Goal: Communication & Community: Ask a question

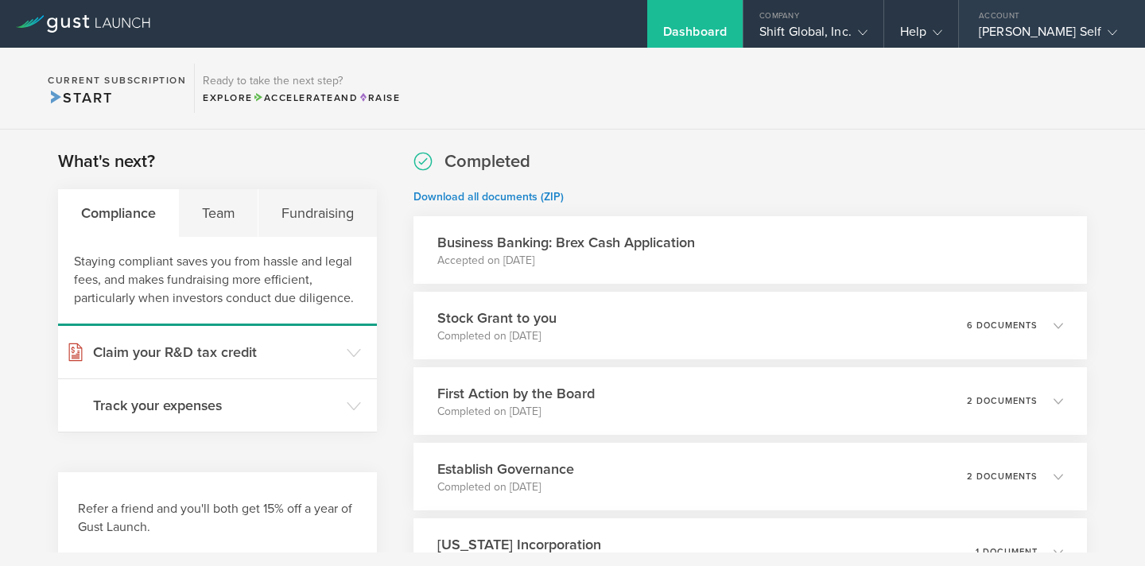
click at [1079, 29] on div "[PERSON_NAME] Self" at bounding box center [1047, 36] width 138 height 24
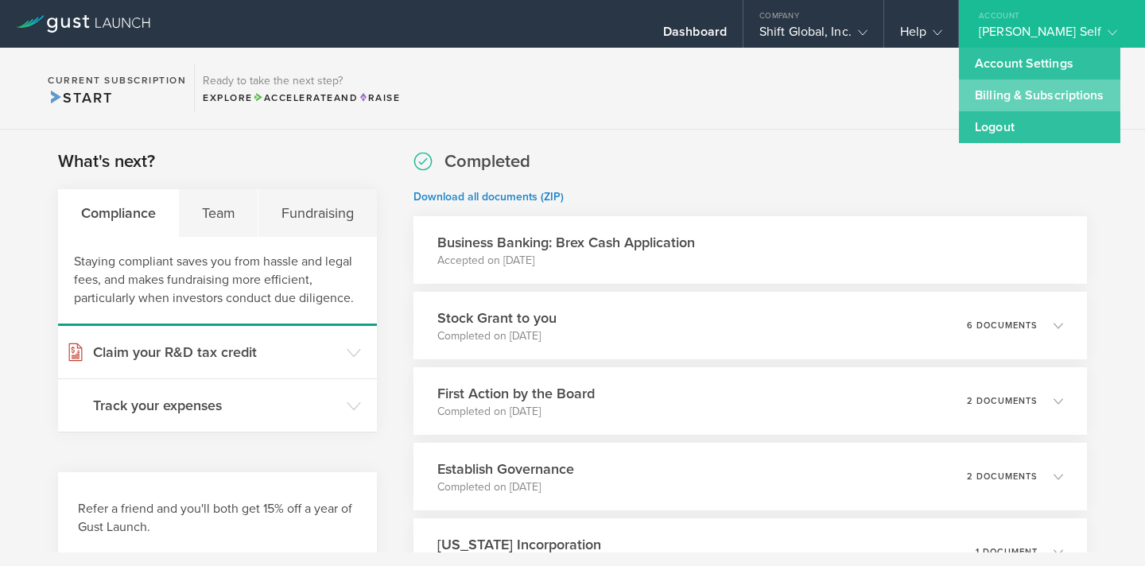
click at [1037, 97] on link "Billing & Subscriptions" at bounding box center [1039, 95] width 161 height 32
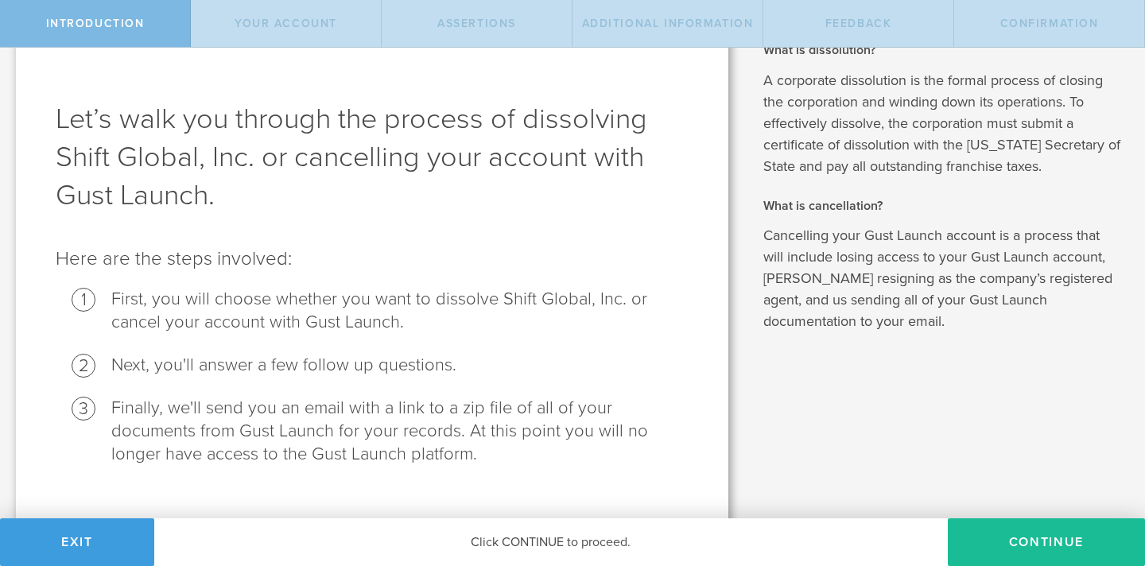
scroll to position [69, 0]
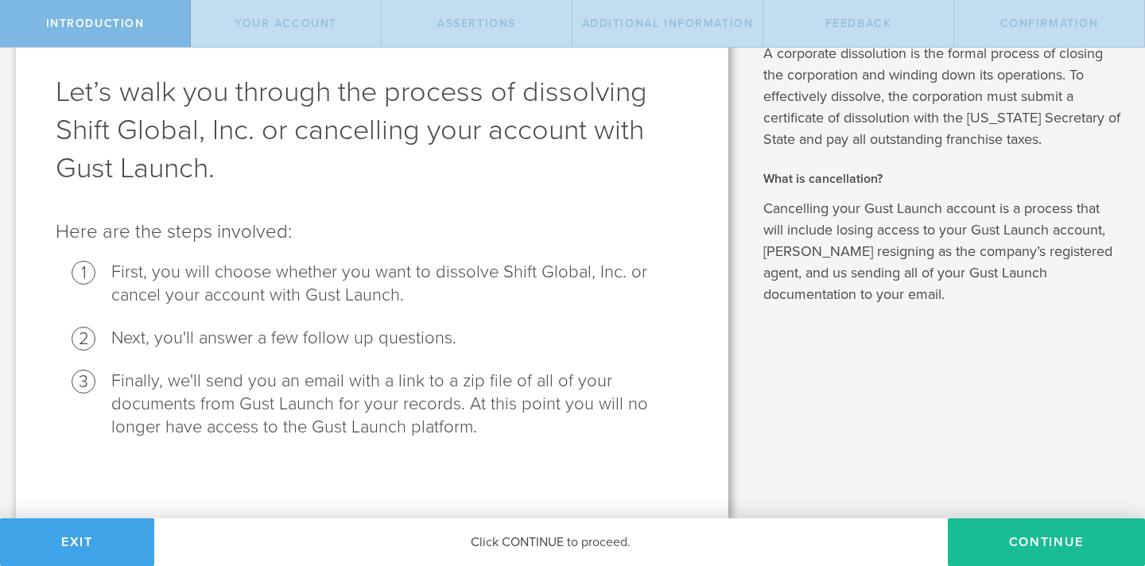
click at [83, 537] on button "Exit" at bounding box center [77, 542] width 154 height 48
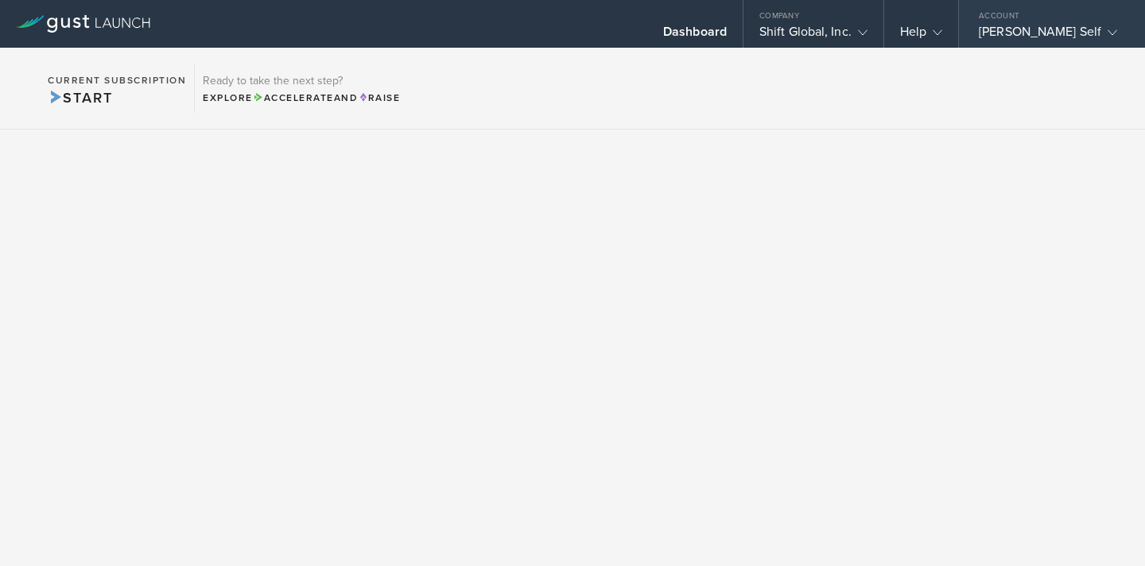
click at [1107, 36] on icon at bounding box center [1112, 33] width 10 height 10
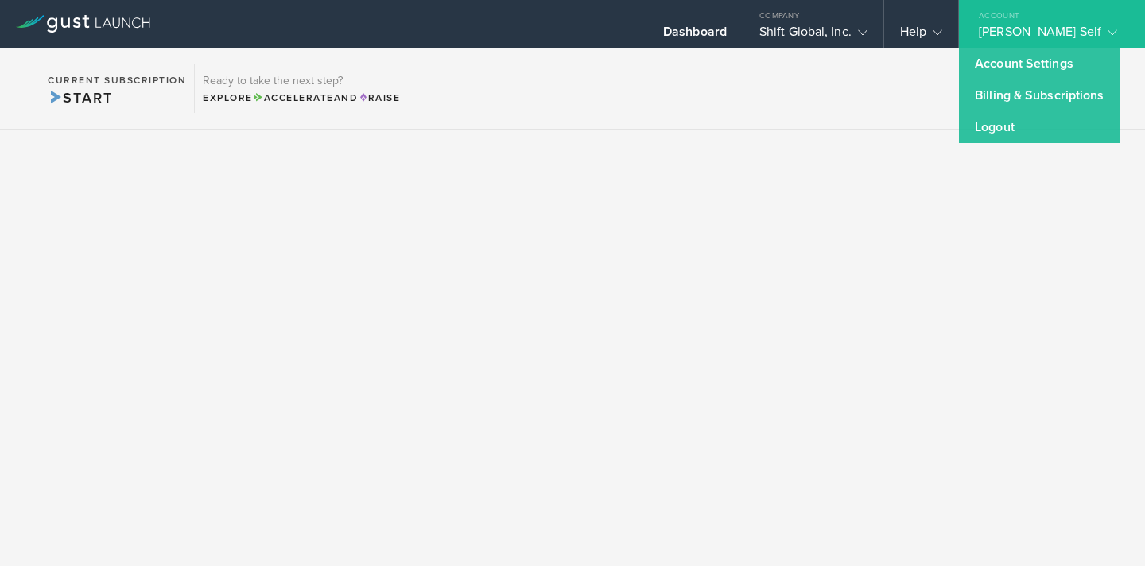
click at [867, 122] on section "Current Subscription Start Ready to take the next step? Explore Accelerate and …" at bounding box center [572, 89] width 1145 height 82
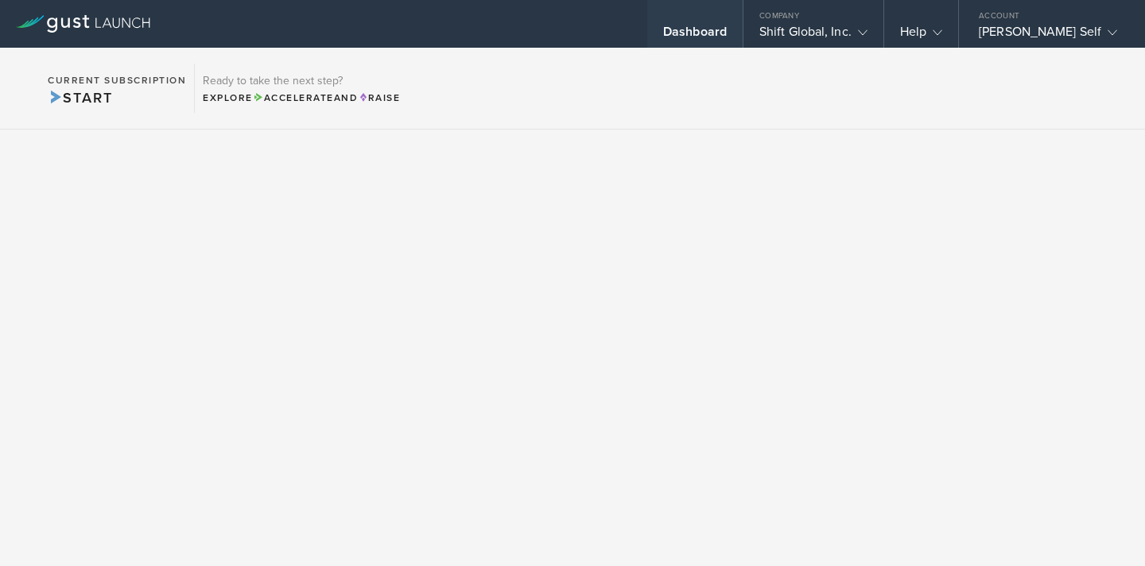
click at [690, 34] on div "Dashboard" at bounding box center [695, 36] width 64 height 24
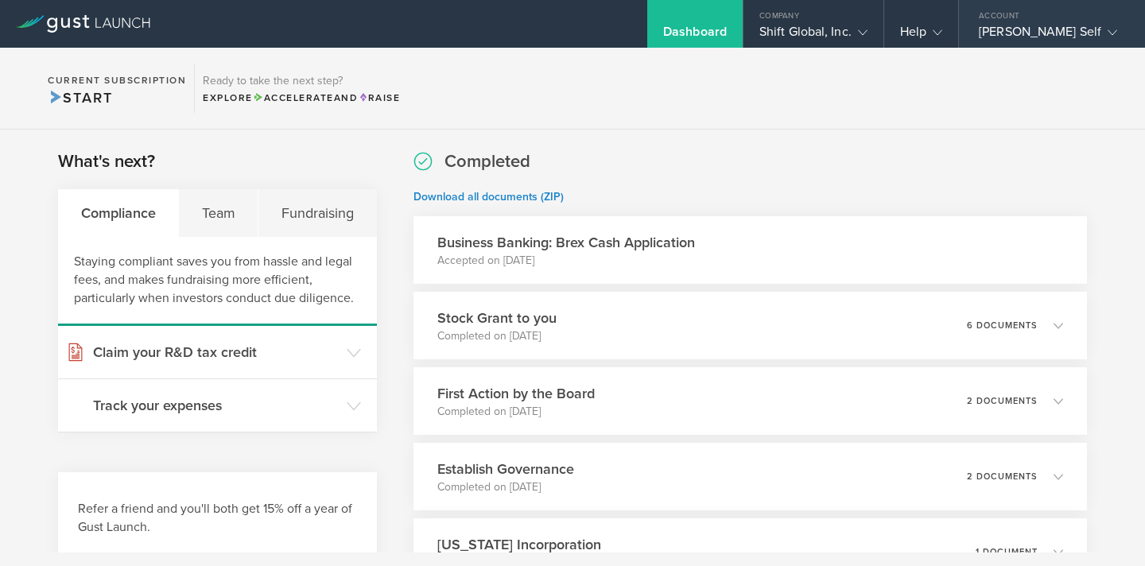
click at [1107, 28] on icon at bounding box center [1112, 33] width 10 height 10
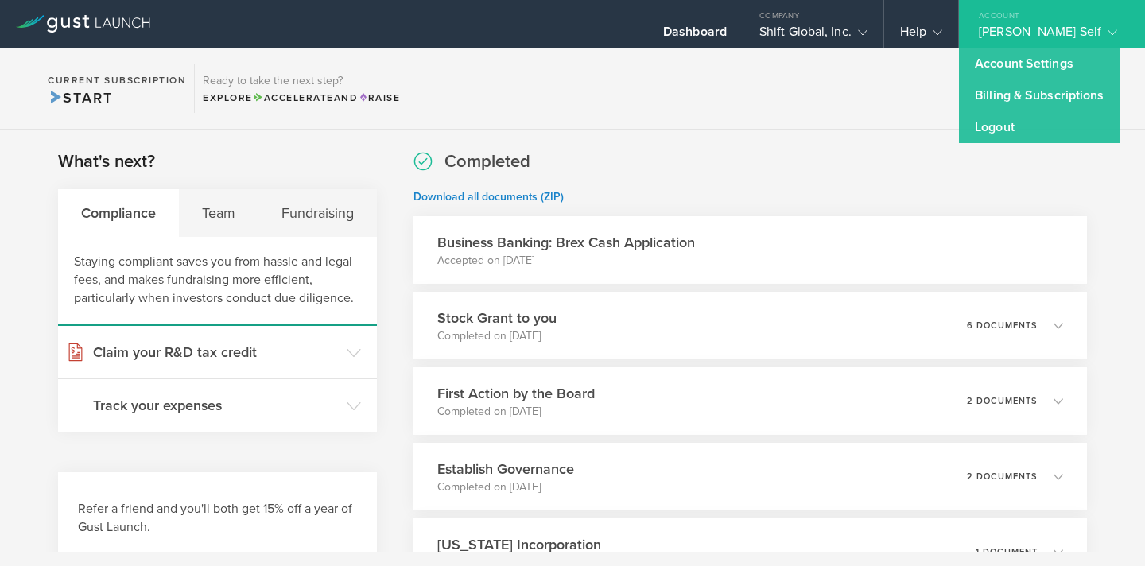
click at [842, 123] on section "Current Subscription Start Ready to take the next step? Explore Accelerate and …" at bounding box center [572, 89] width 1145 height 82
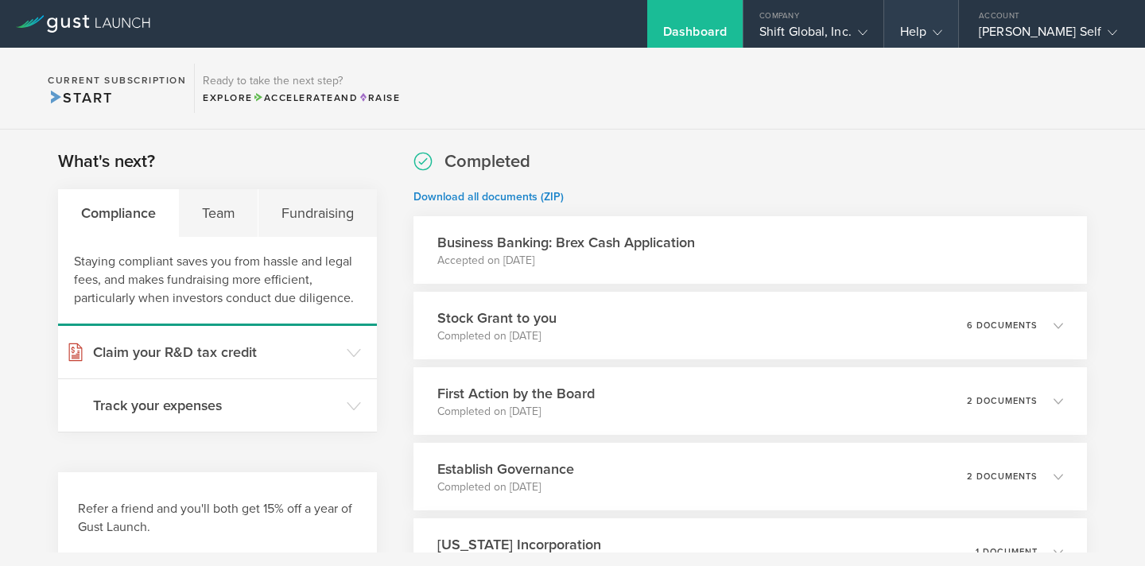
click at [935, 33] on gust-icon at bounding box center [934, 32] width 16 height 16
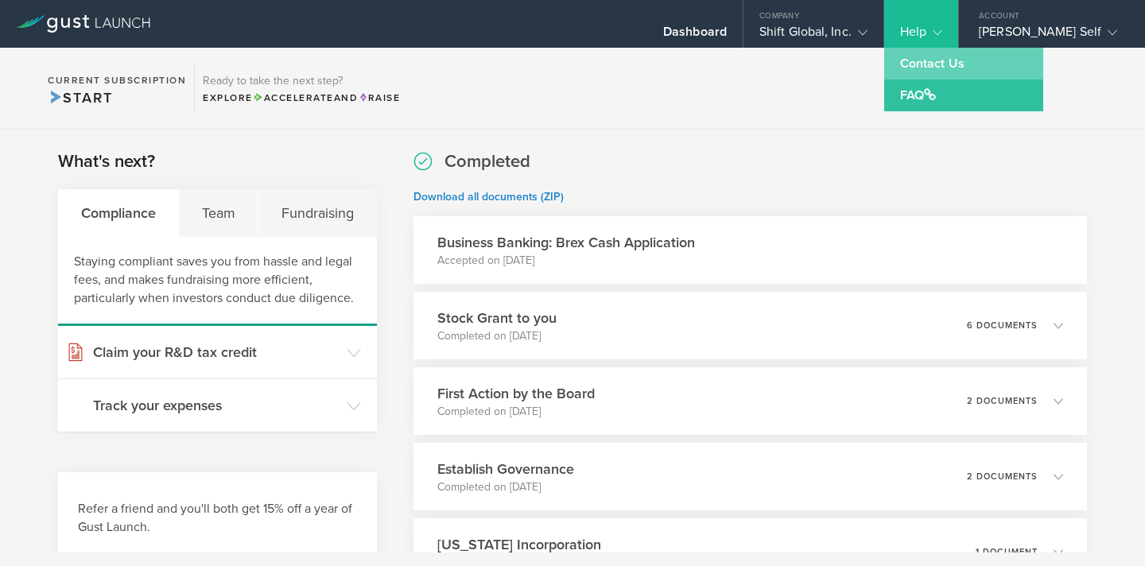
click at [935, 61] on link "Contact Us" at bounding box center [963, 64] width 159 height 32
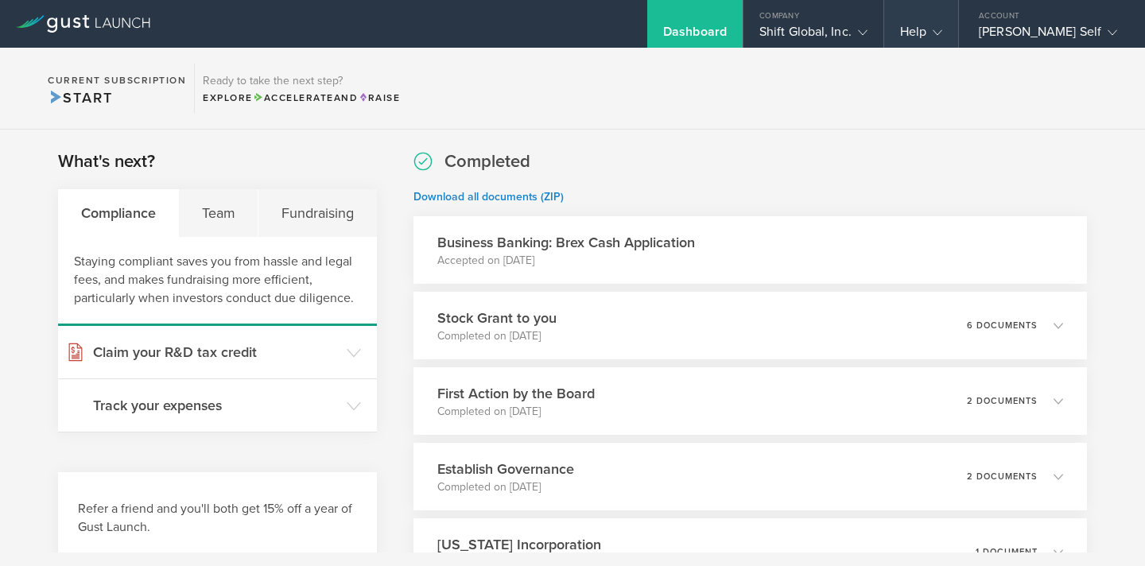
click at [936, 34] on icon at bounding box center [937, 33] width 10 height 10
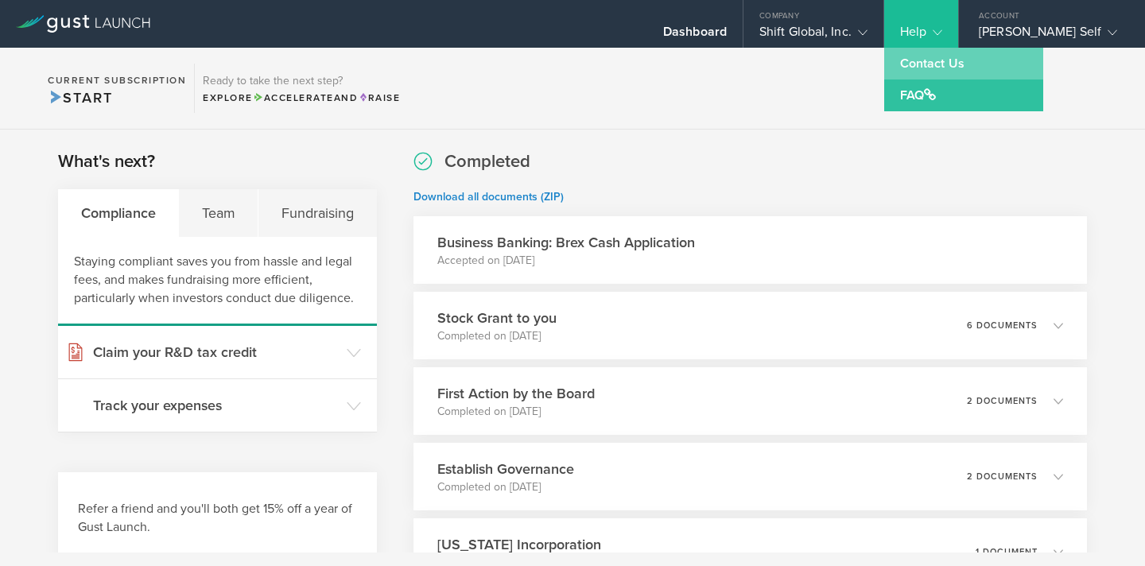
click at [920, 64] on link "Contact Us" at bounding box center [963, 64] width 159 height 32
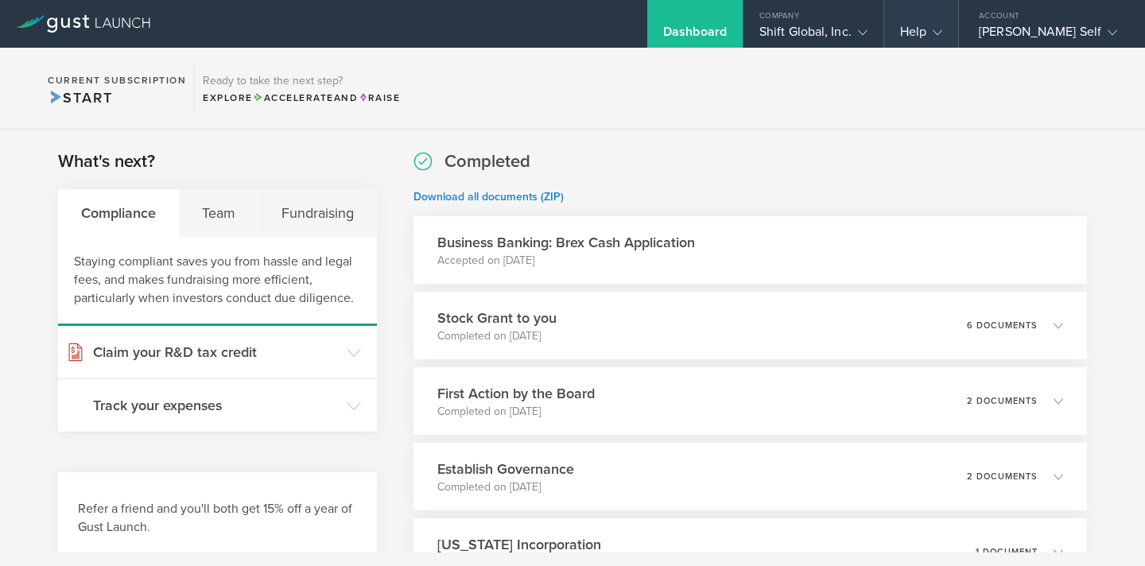
click at [922, 28] on div "Help" at bounding box center [921, 36] width 42 height 24
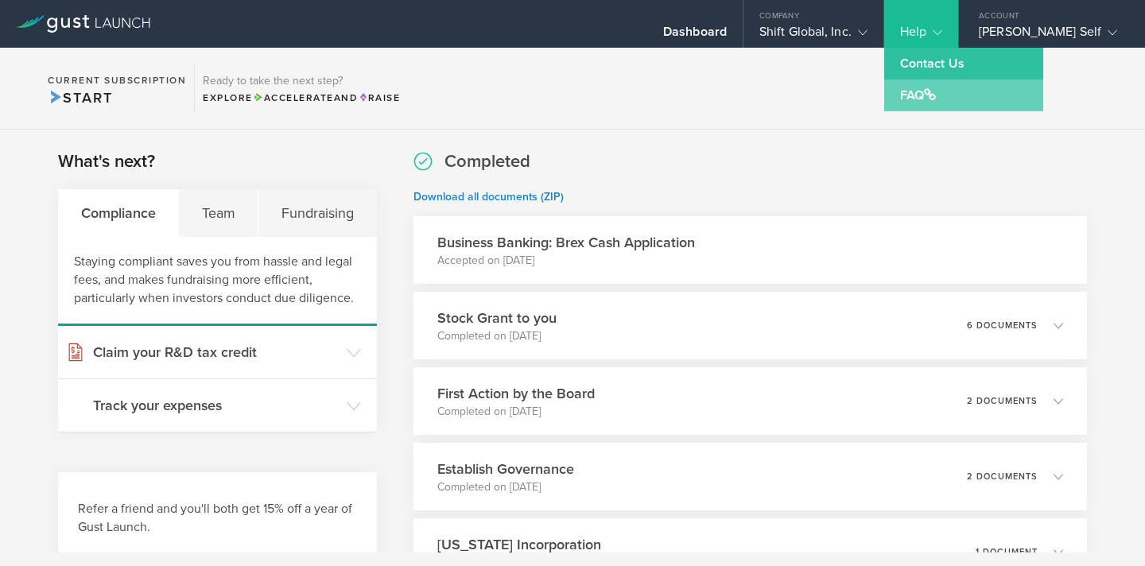
click at [918, 99] on link "FAQ" at bounding box center [963, 95] width 159 height 32
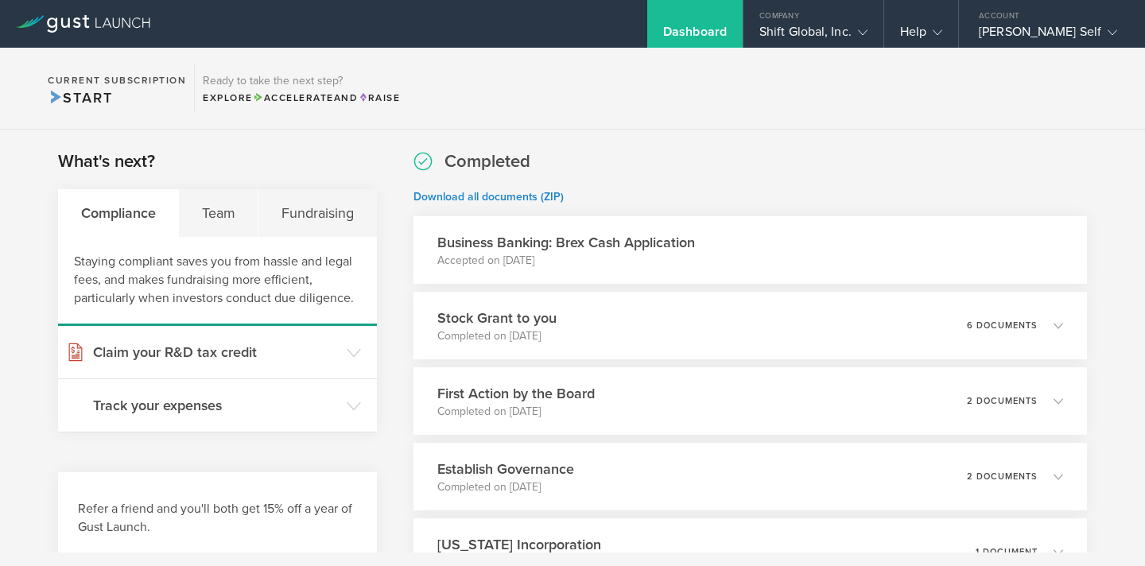
click at [127, 29] on icon at bounding box center [83, 23] width 134 height 17
click at [867, 33] on icon at bounding box center [863, 33] width 10 height 10
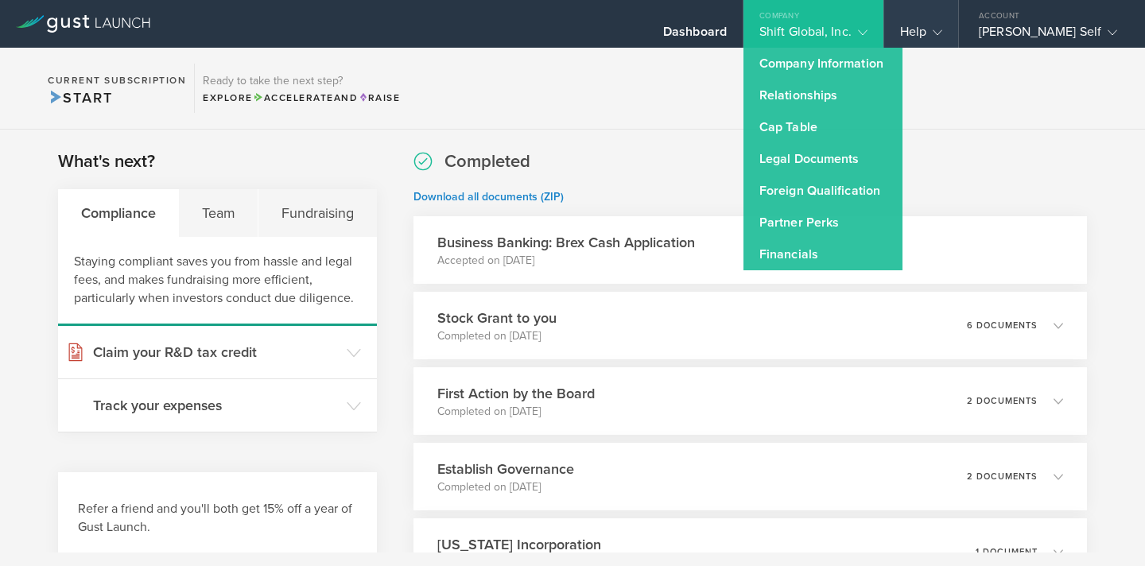
click at [936, 32] on polyline at bounding box center [937, 32] width 9 height 5
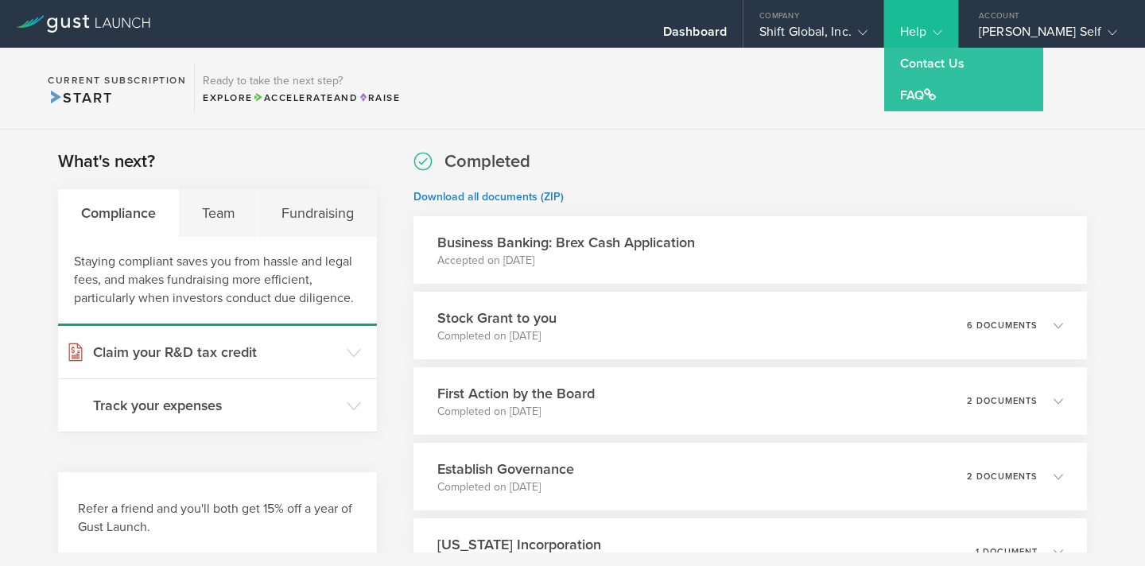
click at [940, 57] on link "Contact Us" at bounding box center [963, 64] width 159 height 32
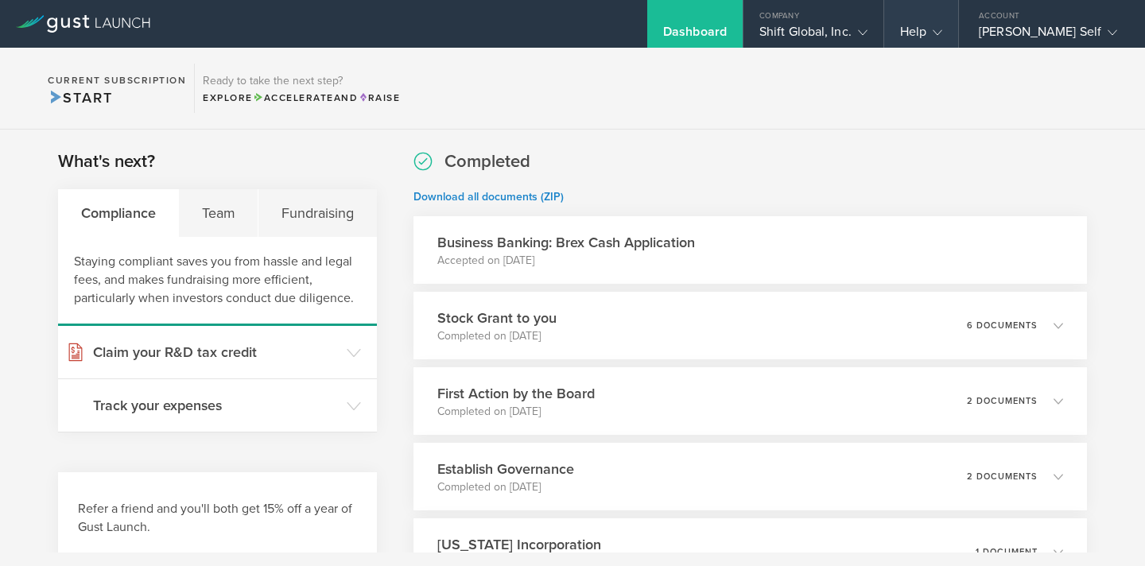
click at [942, 39] on div "Help" at bounding box center [921, 36] width 42 height 24
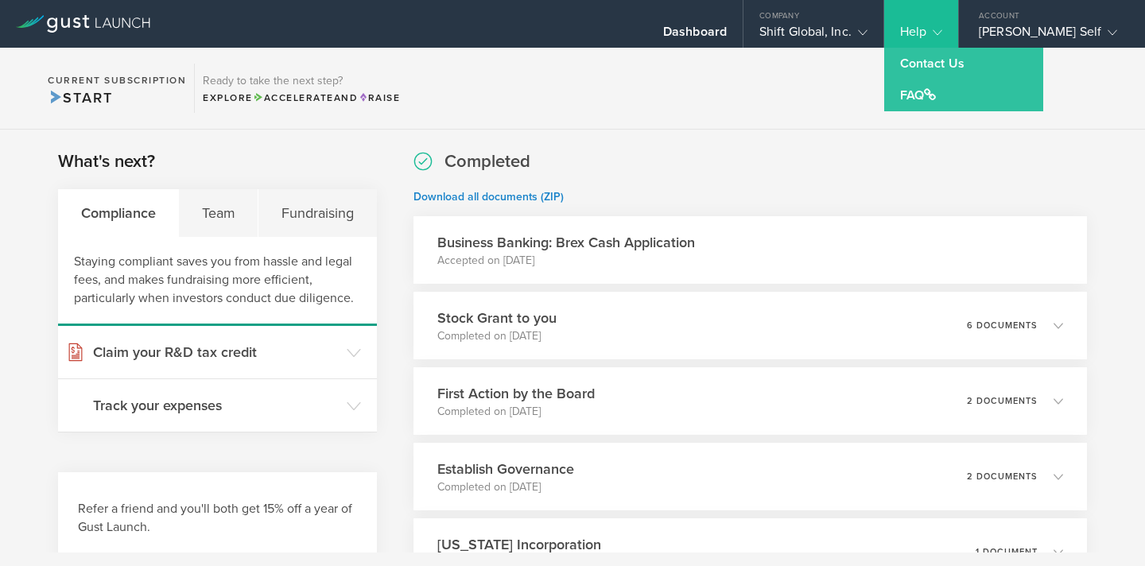
click at [695, 136] on div "What's next? Compliance Team Fundraising Staying compliant saves you from hassl…" at bounding box center [572, 408] width 1145 height 556
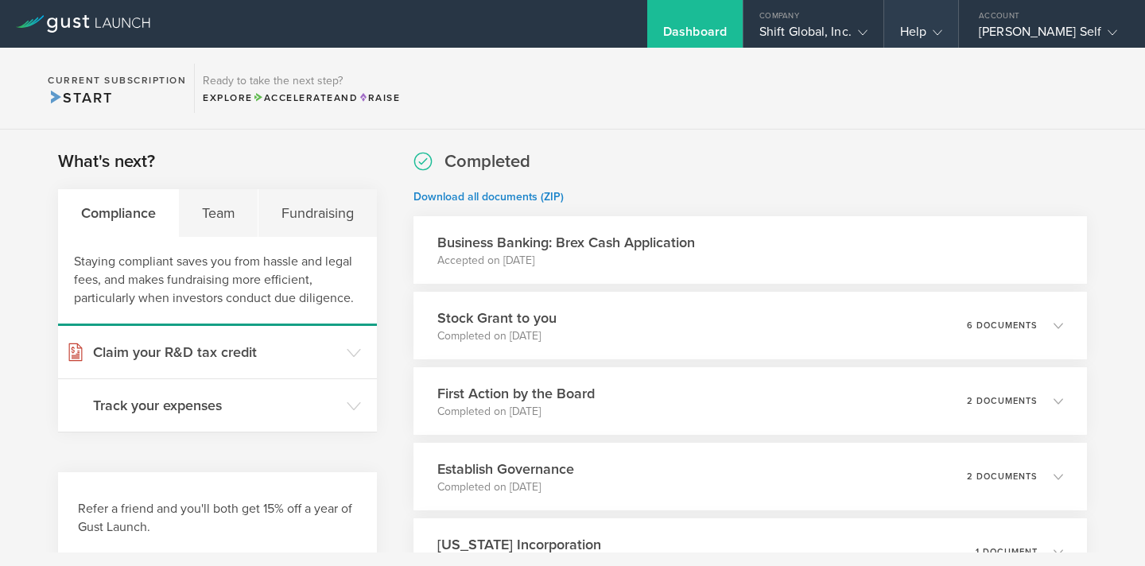
click at [931, 29] on gust-icon at bounding box center [934, 32] width 16 height 16
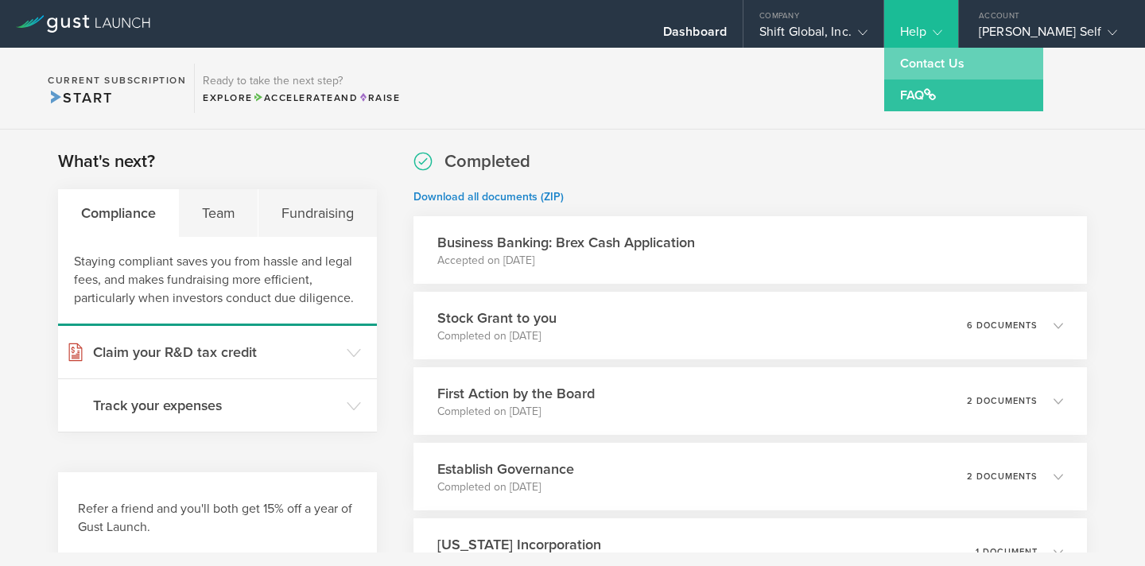
click at [926, 68] on link "Contact Us" at bounding box center [963, 64] width 159 height 32
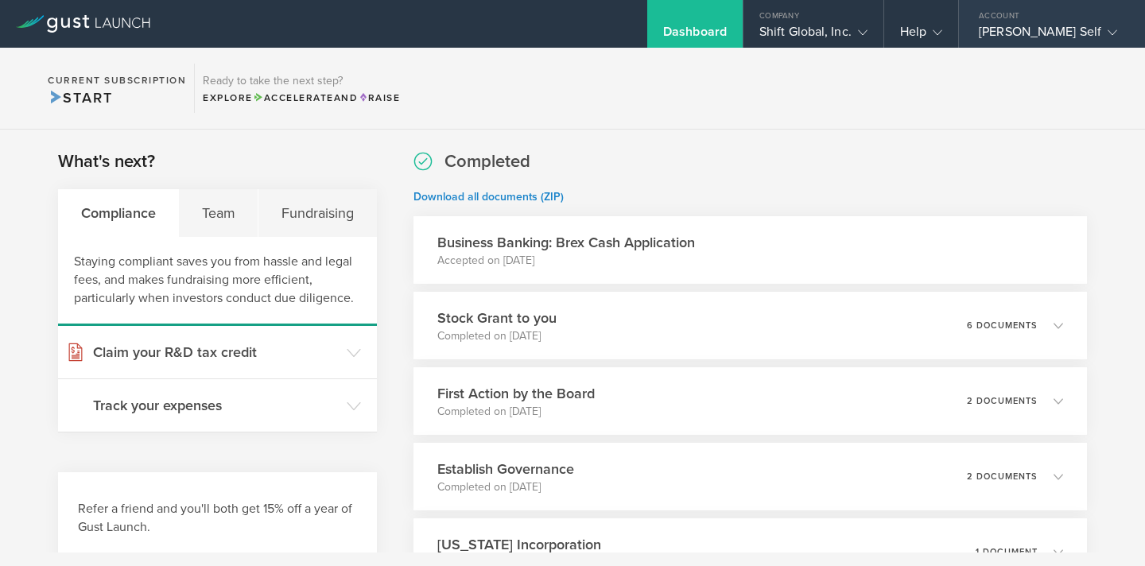
click at [1107, 29] on icon at bounding box center [1112, 33] width 10 height 10
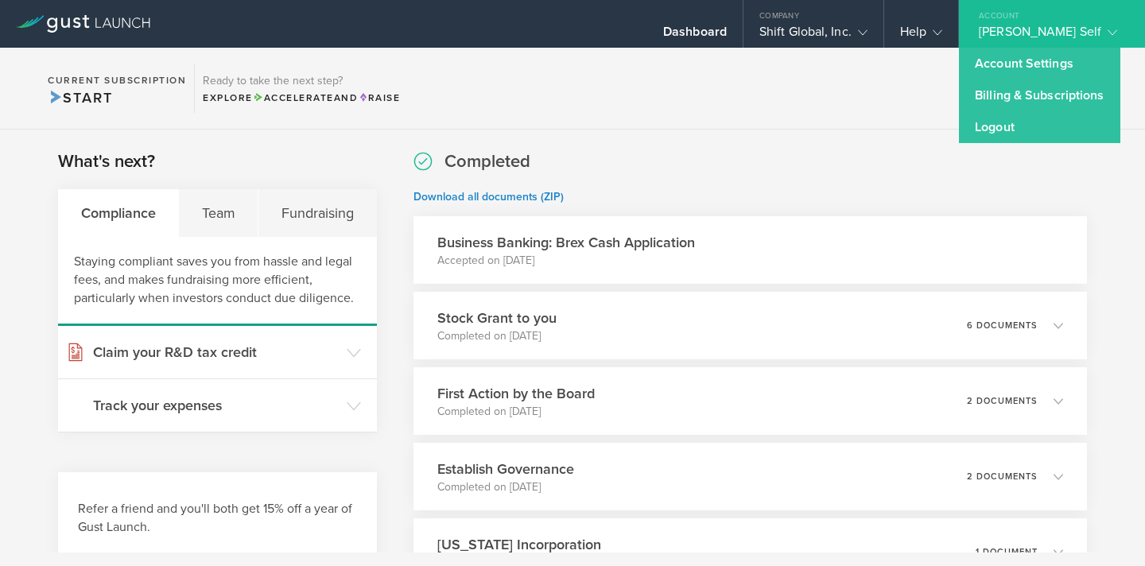
click at [754, 103] on section "Current Subscription Start Ready to take the next step? Explore Accelerate and …" at bounding box center [572, 89] width 1145 height 82
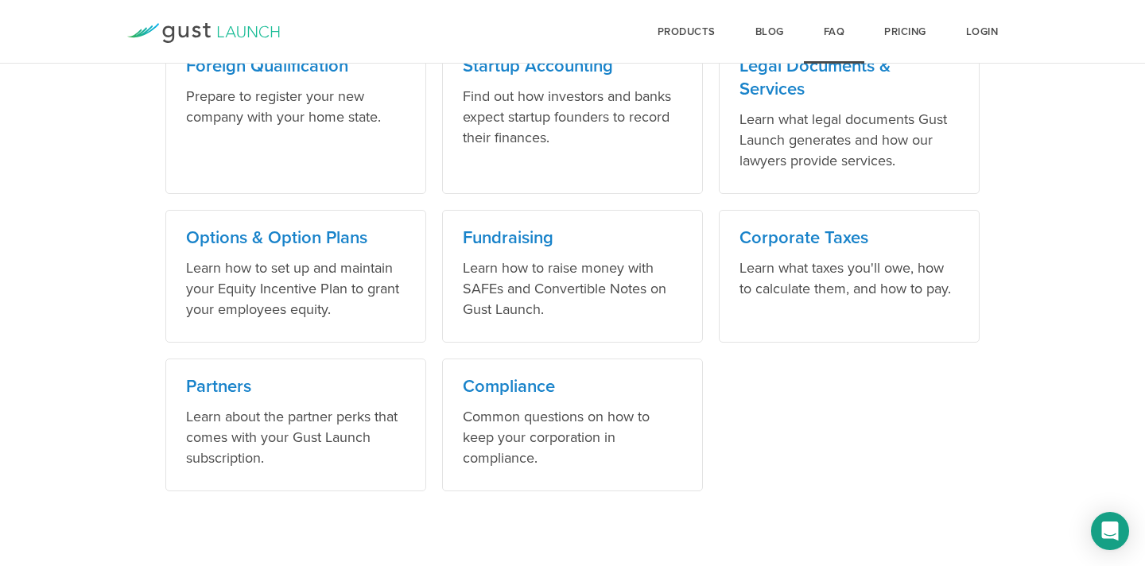
scroll to position [1102, 0]
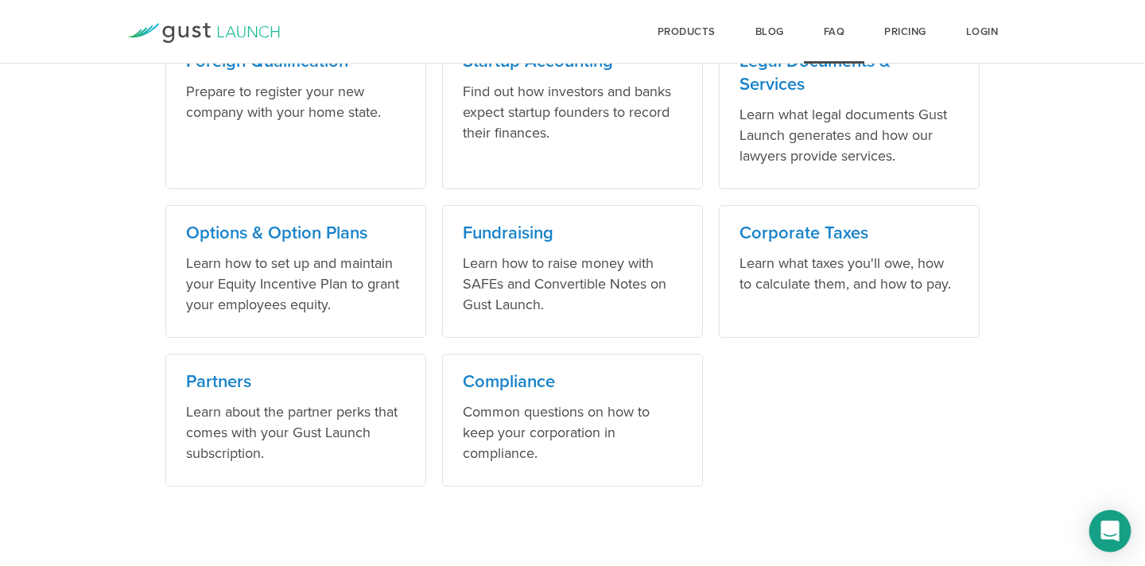
click at [1110, 520] on div "Open Intercom Messenger" at bounding box center [1110, 531] width 42 height 42
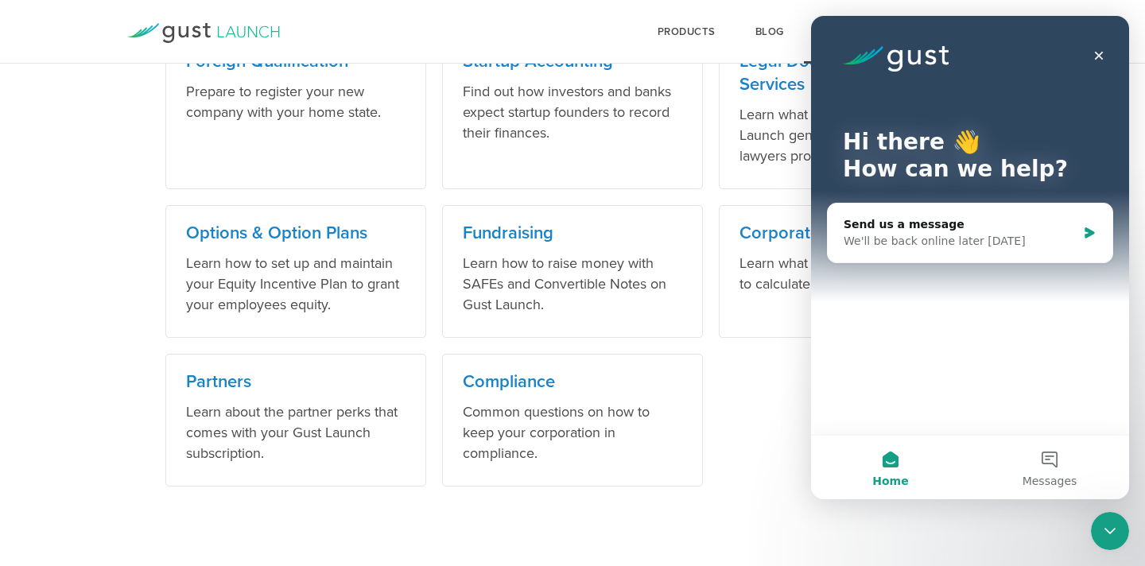
scroll to position [0, 0]
click at [951, 246] on div "We'll be back online later today" at bounding box center [959, 241] width 233 height 17
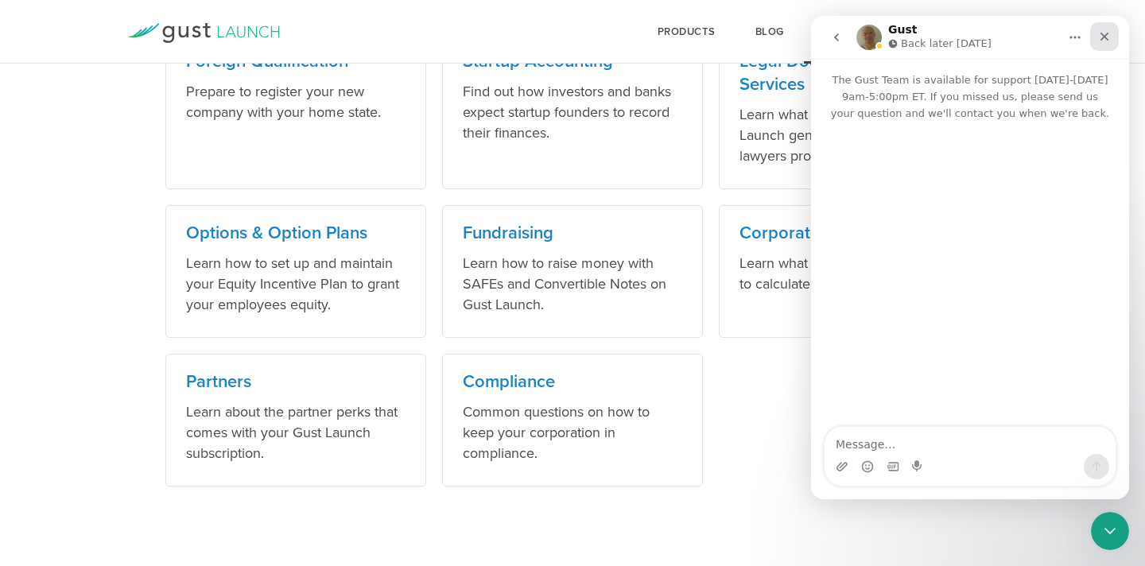
click at [1106, 33] on icon "Close" at bounding box center [1104, 37] width 9 height 9
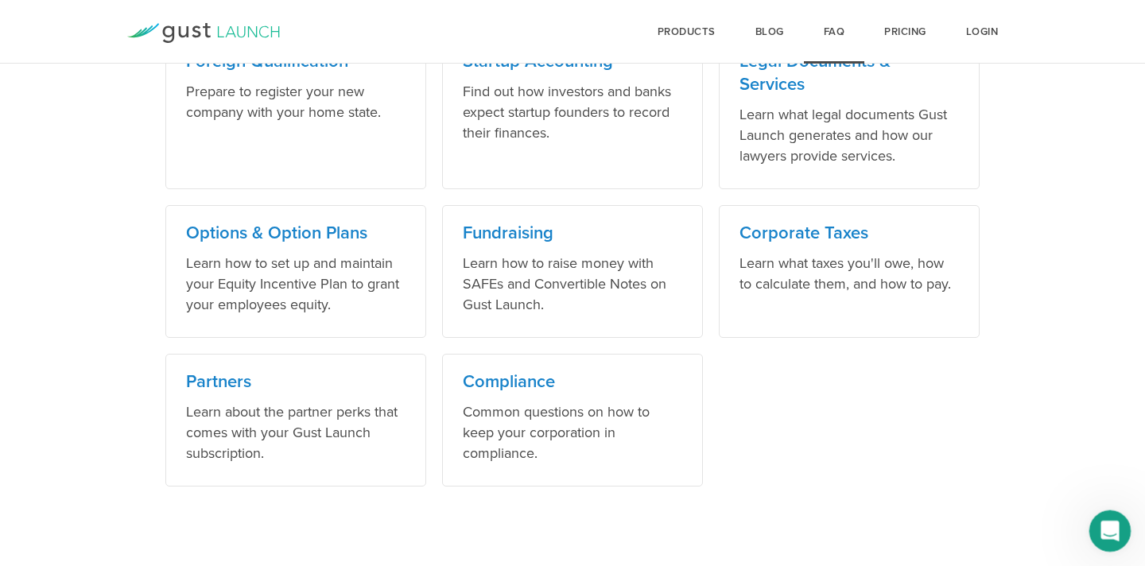
click at [1102, 530] on icon "Open Intercom Messenger" at bounding box center [1107, 529] width 26 height 26
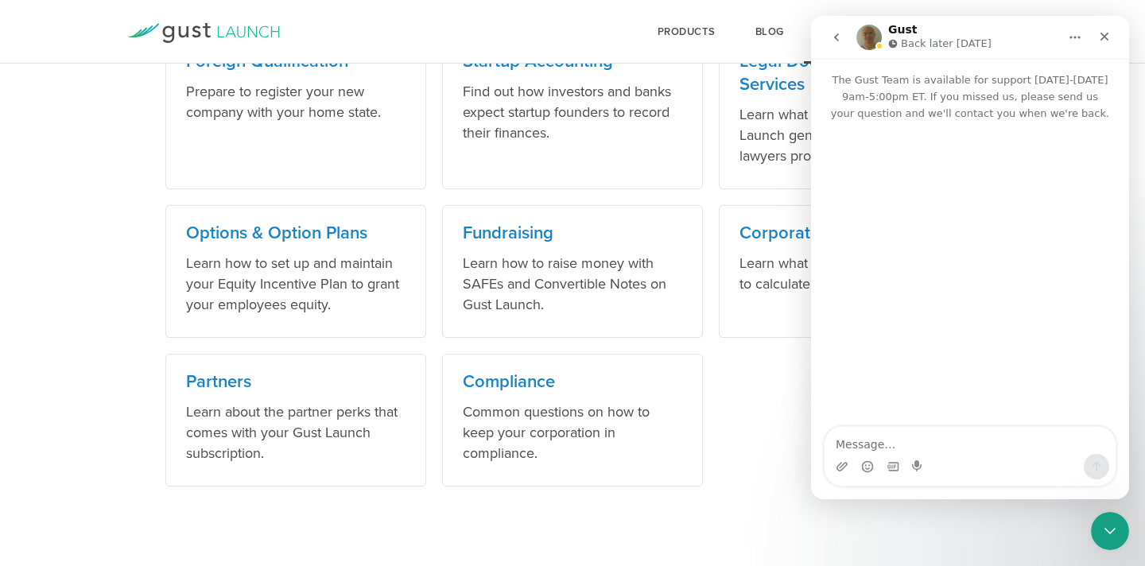
click at [1072, 32] on icon "Home" at bounding box center [1074, 37] width 13 height 13
click at [1005, 230] on div "Intercom messenger" at bounding box center [970, 275] width 318 height 307
click at [866, 440] on textarea "Message…" at bounding box center [969, 440] width 291 height 27
click at [1102, 37] on icon "Close" at bounding box center [1104, 37] width 9 height 9
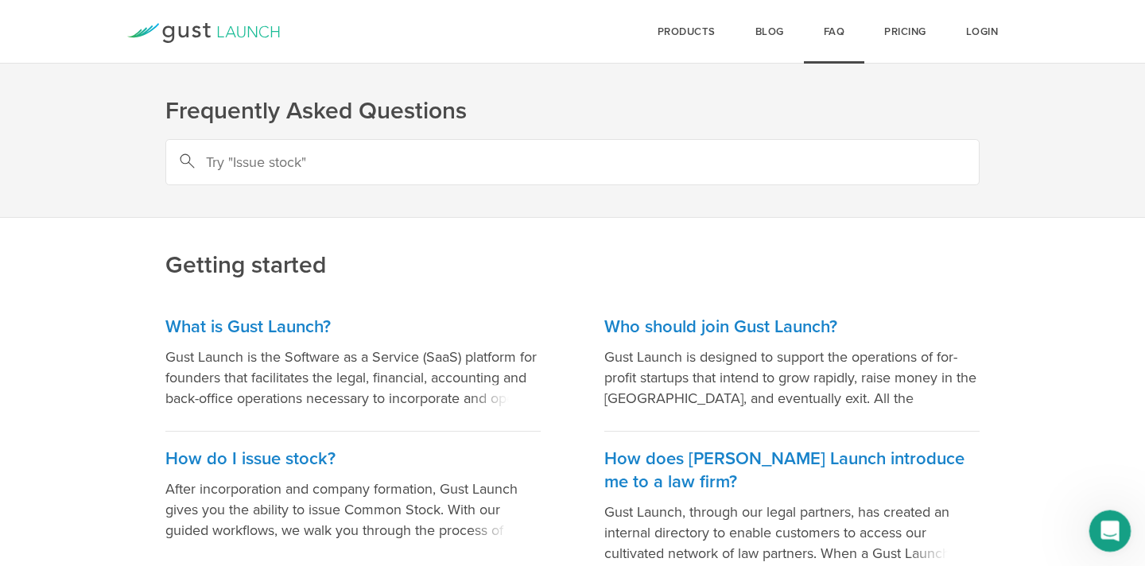
click at [1099, 535] on icon "Open Intercom Messenger" at bounding box center [1107, 529] width 26 height 26
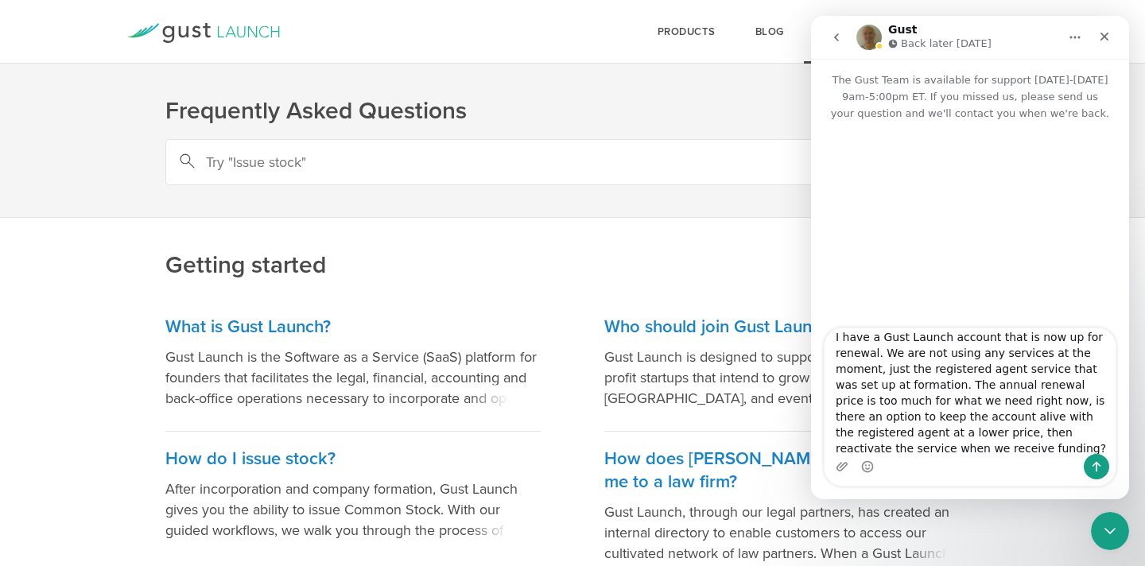
scroll to position [10, 0]
drag, startPoint x: 921, startPoint y: 350, endPoint x: 923, endPoint y: 365, distance: 15.2
click at [923, 365] on textarea "I have a Gust Launch account that is now up for renewal. We are not using any s…" at bounding box center [969, 391] width 291 height 126
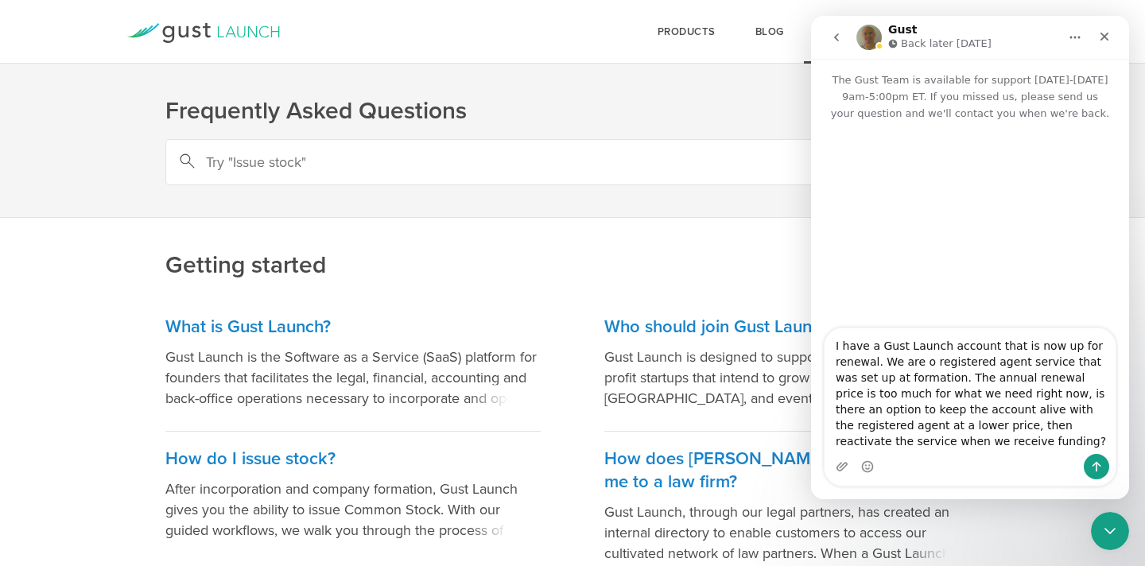
scroll to position [0, 0]
click at [969, 379] on textarea "I have a Gust Launch account that is now up for renewal. We are only using the …" at bounding box center [969, 391] width 291 height 126
click at [960, 379] on textarea "I have a Gust Launch account that is now up for renewal. We are only using the …" at bounding box center [969, 391] width 291 height 126
click at [943, 396] on textarea "I have a Gust Launch account that is now up for renewal. We are only using the …" at bounding box center [969, 391] width 291 height 126
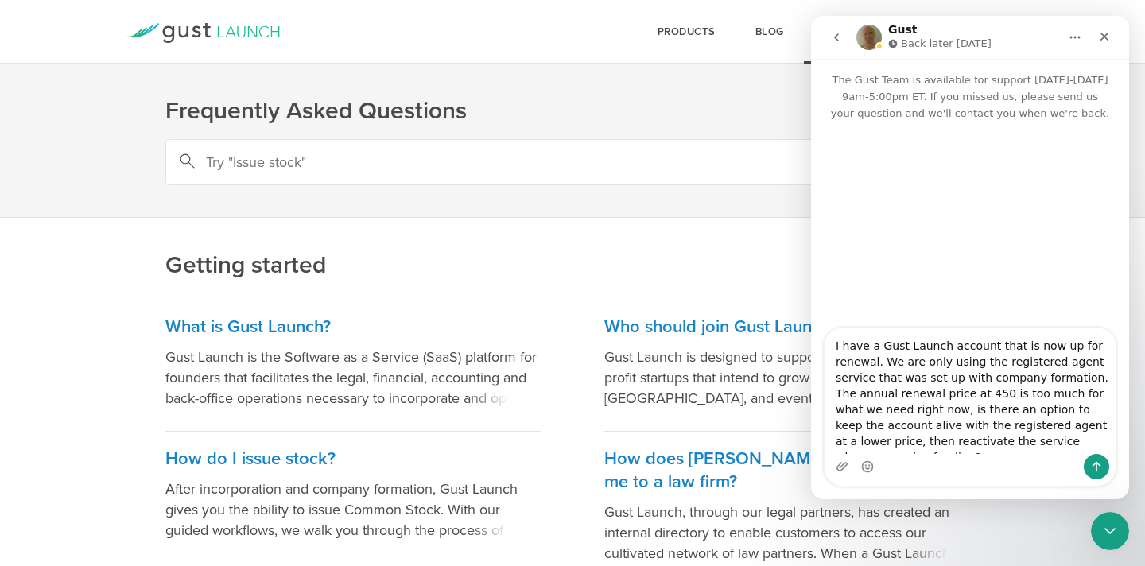
click at [930, 424] on textarea "I have a Gust Launch account that is now up for renewal. We are only using the …" at bounding box center [969, 391] width 291 height 126
click at [1106, 425] on textarea "I have a Gust Launch account that is now up for renewal. We are only using the …" at bounding box center [969, 391] width 291 height 126
click at [955, 426] on textarea "I have a Gust Launch account that is now up for renewal. We are only using the …" at bounding box center [969, 391] width 291 height 126
click at [1028, 428] on textarea "I have a Gust Launch account that is now up for renewal. We are only using the …" at bounding box center [969, 391] width 291 height 126
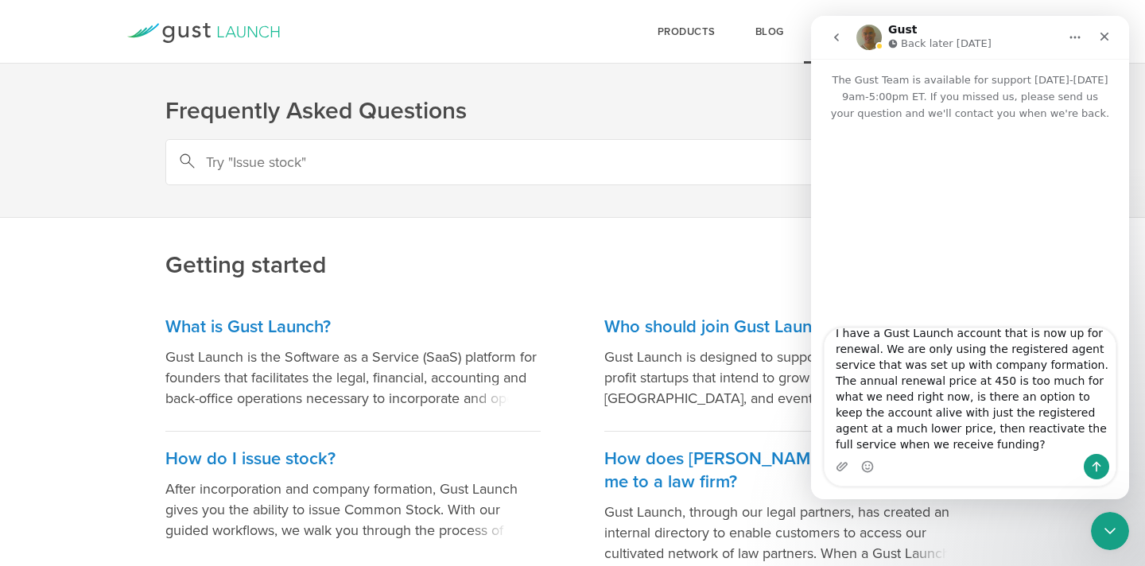
click at [975, 447] on textarea "I have a Gust Launch account that is now up for renewal. We are only using the …" at bounding box center [969, 391] width 291 height 126
type textarea "I have a Gust Launch account that is now up for renewal. We are only using the …"
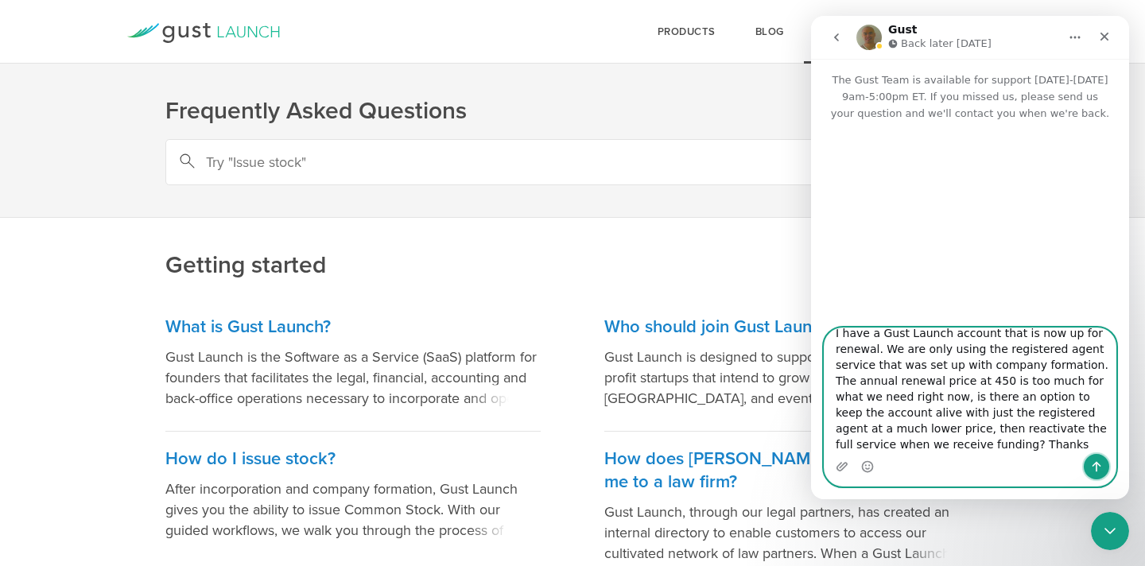
click at [1086, 471] on button "Send a message…" at bounding box center [1095, 466] width 25 height 25
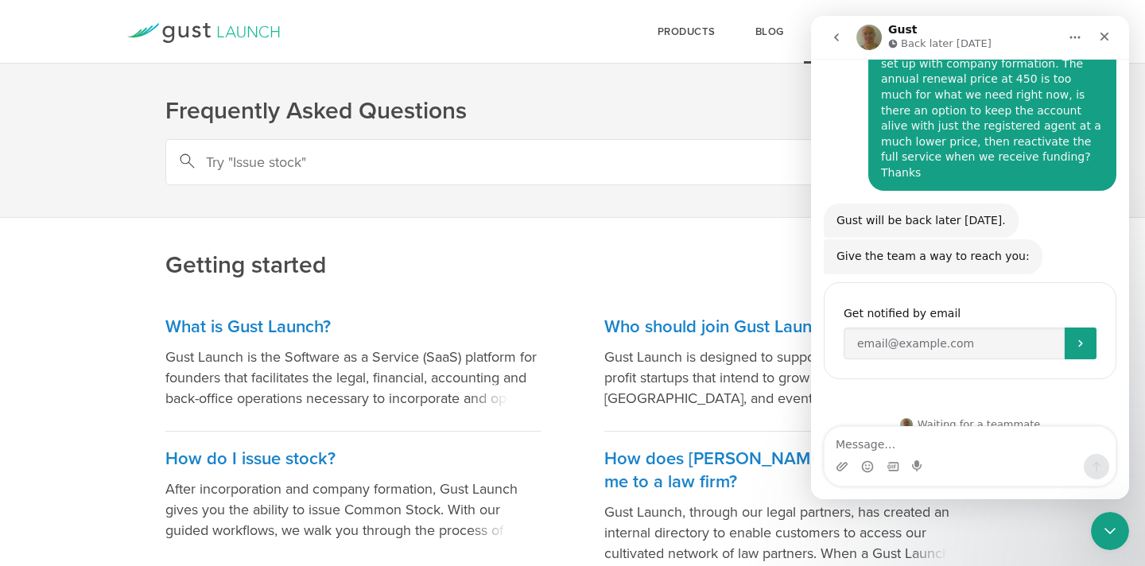
scroll to position [145, 0]
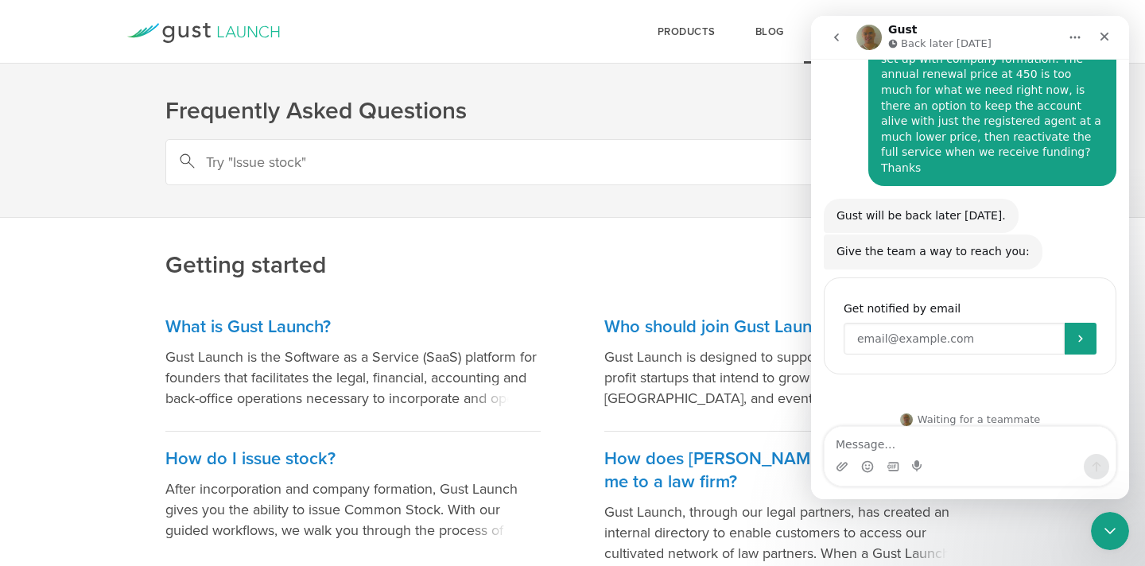
click at [897, 327] on input "Enter your email" at bounding box center [953, 339] width 221 height 32
type input "colby@carboncheckout.com"
click at [1085, 331] on button "Submit" at bounding box center [1080, 339] width 32 height 32
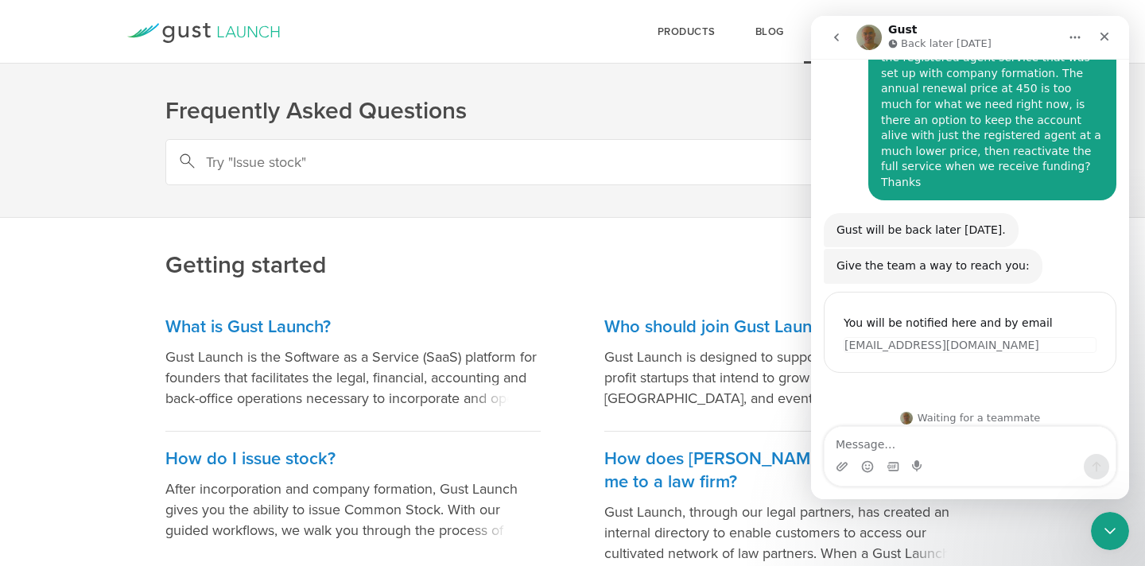
scroll to position [130, 0]
